Goal: Task Accomplishment & Management: Manage account settings

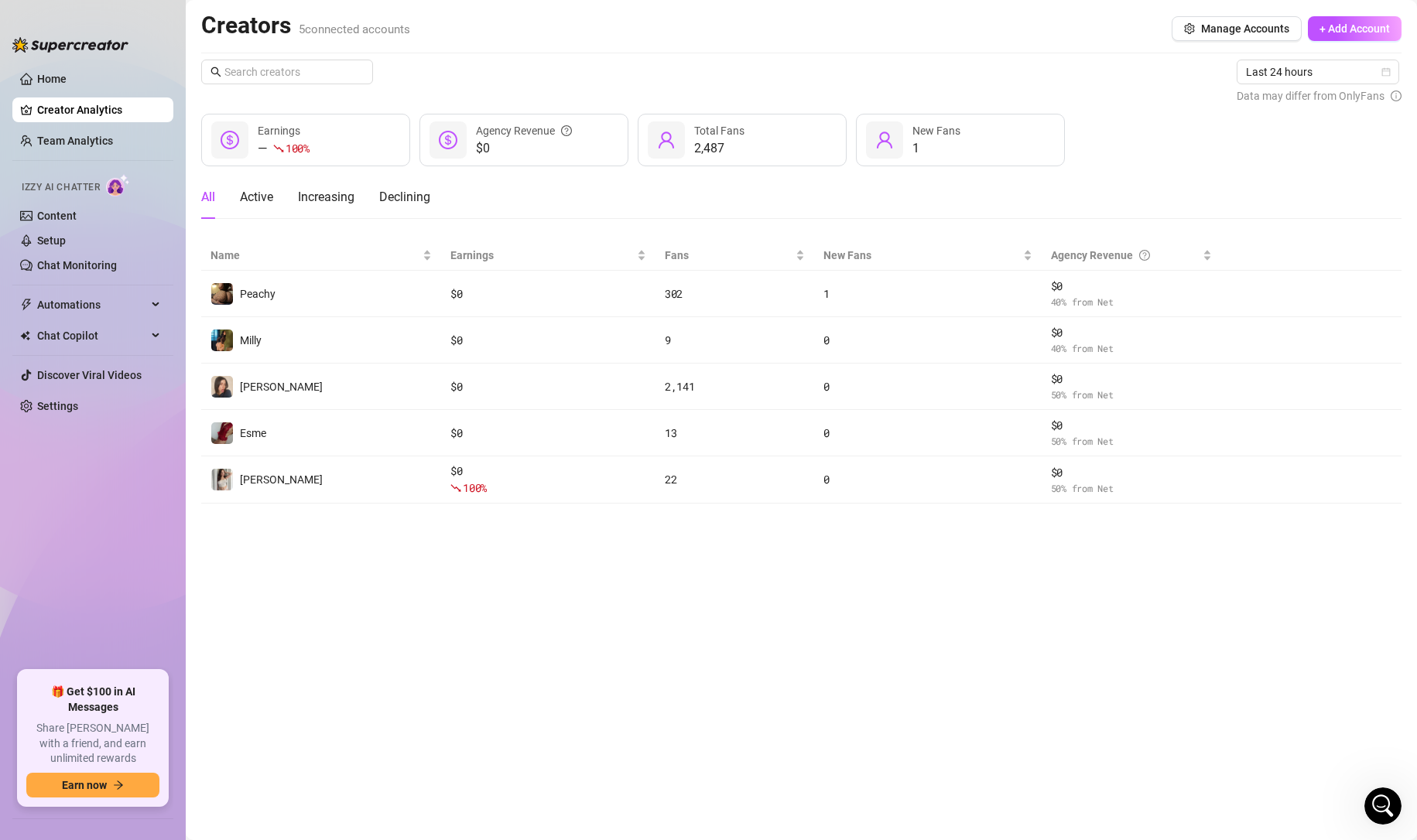
scroll to position [406, 0]
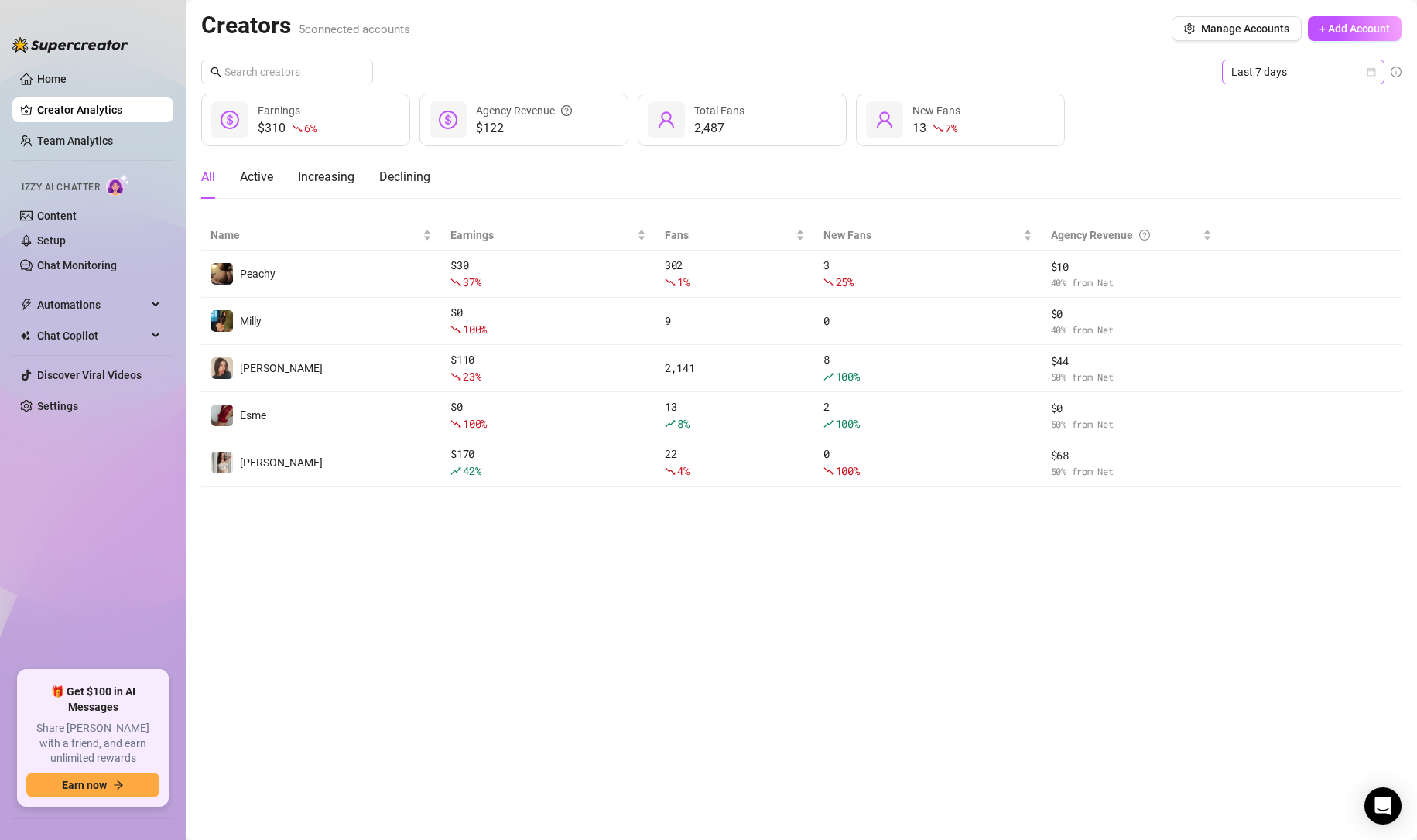
click at [1348, 68] on span "Last 7 days" at bounding box center [1303, 72] width 144 height 23
click at [1248, 103] on div "Last 24 hours" at bounding box center [1303, 102] width 138 height 17
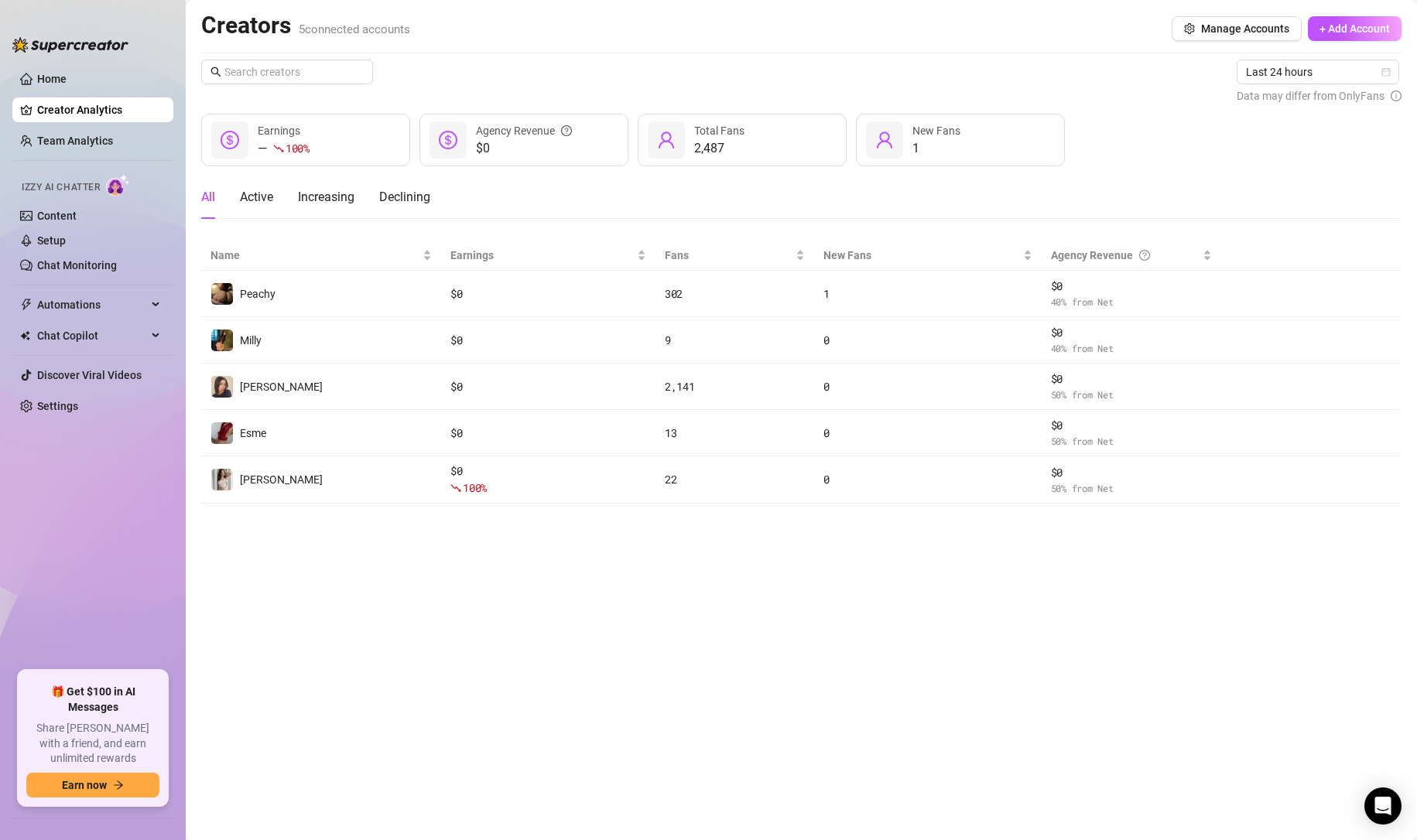
click at [604, 603] on main "Creators 5 connected accounts Manage Accounts + Add Account Last 24 hours Data …" at bounding box center [801, 420] width 1231 height 840
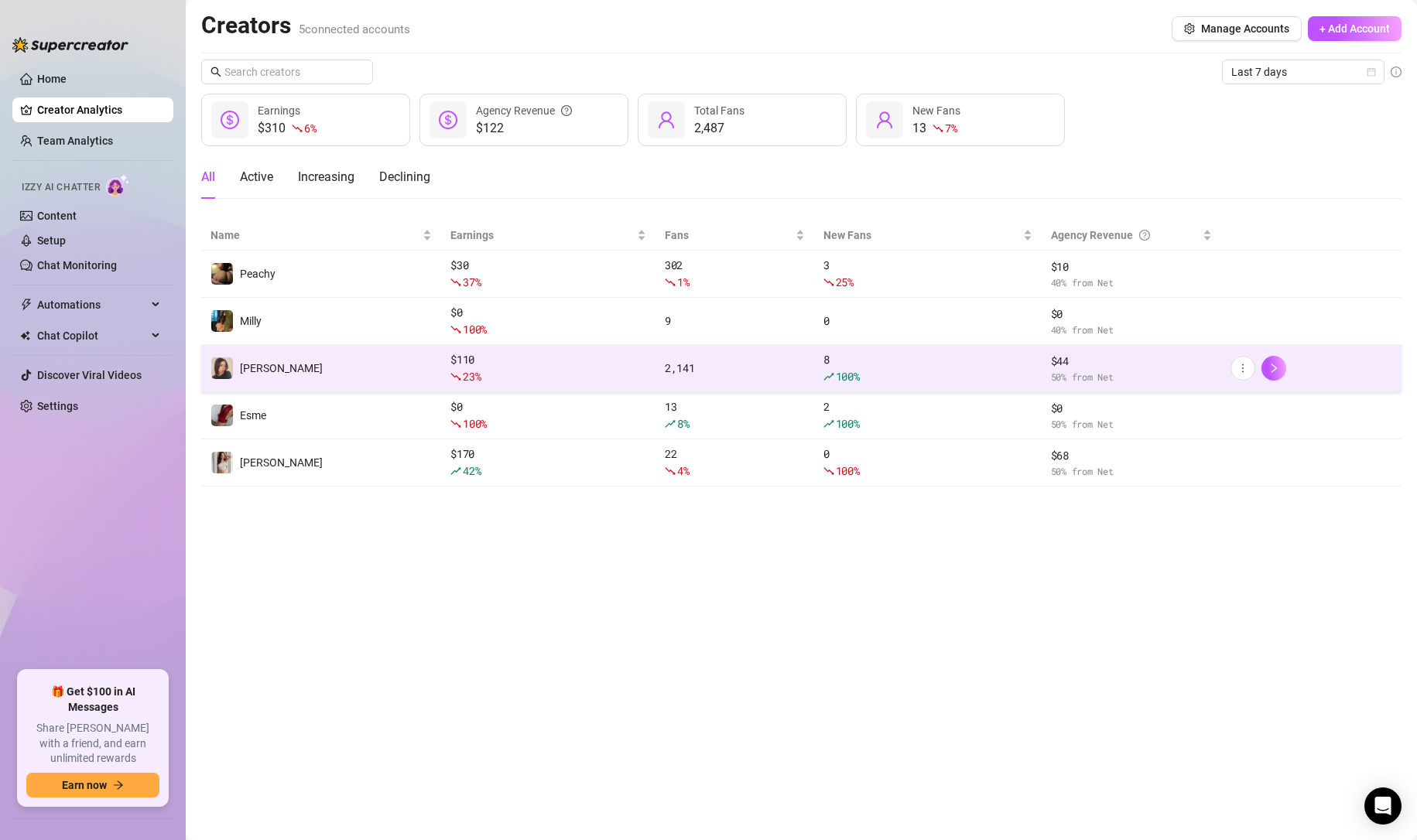
drag, startPoint x: 512, startPoint y: 527, endPoint x: 663, endPoint y: 383, distance: 208.7
click at [512, 527] on main "Creators 5 connected accounts Manage Accounts + Add Account Last 7 days $310 6 …" at bounding box center [801, 420] width 1231 height 840
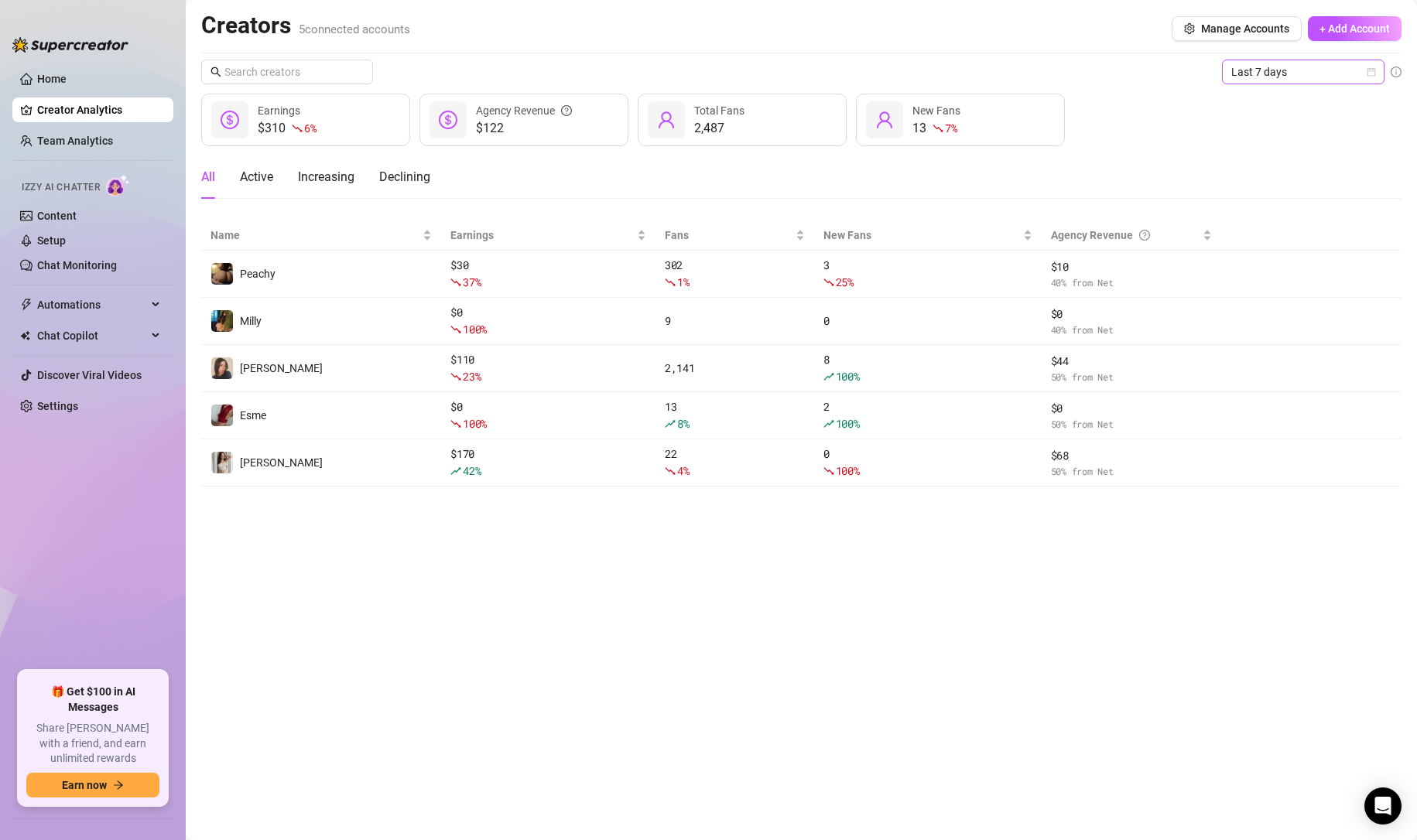
click at [1257, 69] on span "Last 7 days" at bounding box center [1303, 72] width 144 height 23
click at [1256, 96] on div "Last 24 hours" at bounding box center [1303, 102] width 138 height 17
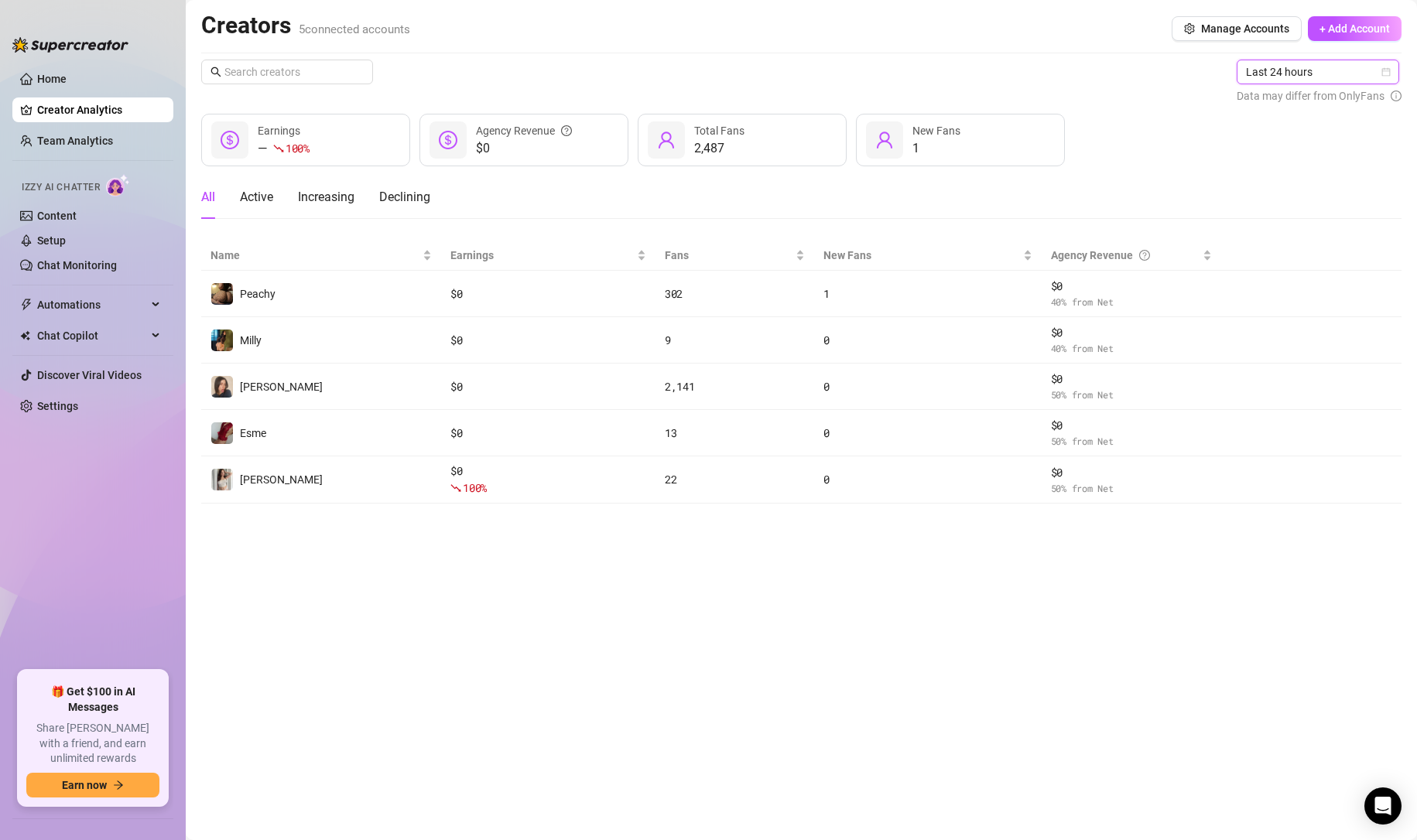
click at [613, 582] on main "Creators 5 connected accounts Manage Accounts + Add Account Last 24 hours Last …" at bounding box center [801, 420] width 1231 height 840
